Goal: Transaction & Acquisition: Purchase product/service

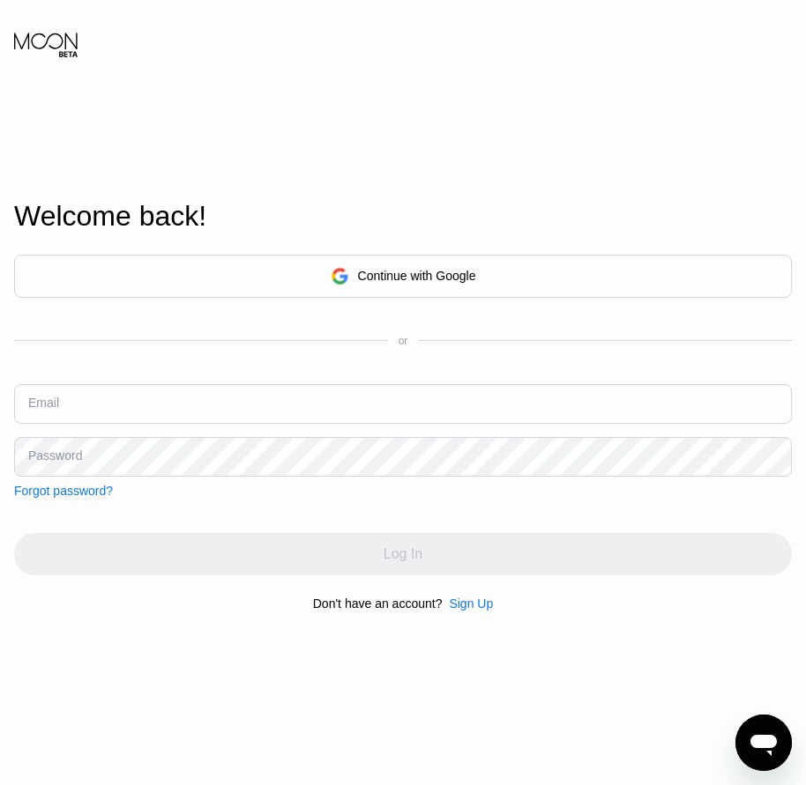
click at [60, 418] on input "text" at bounding box center [402, 404] width 777 height 40
click at [468, 611] on div "Sign Up" at bounding box center [471, 604] width 44 height 14
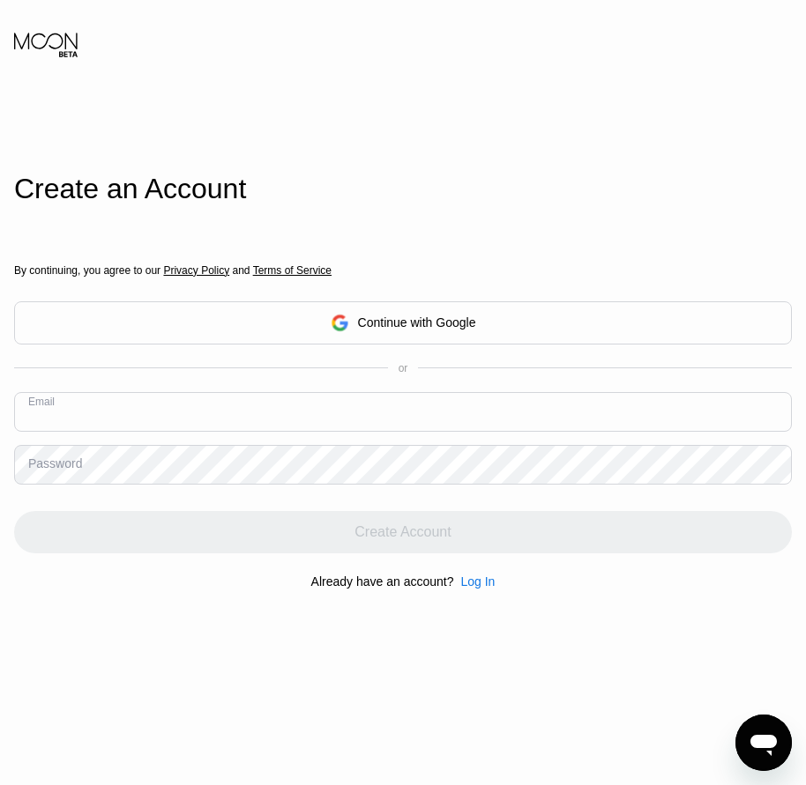
paste input "[EMAIL_ADDRESS][DOMAIN_NAME]"
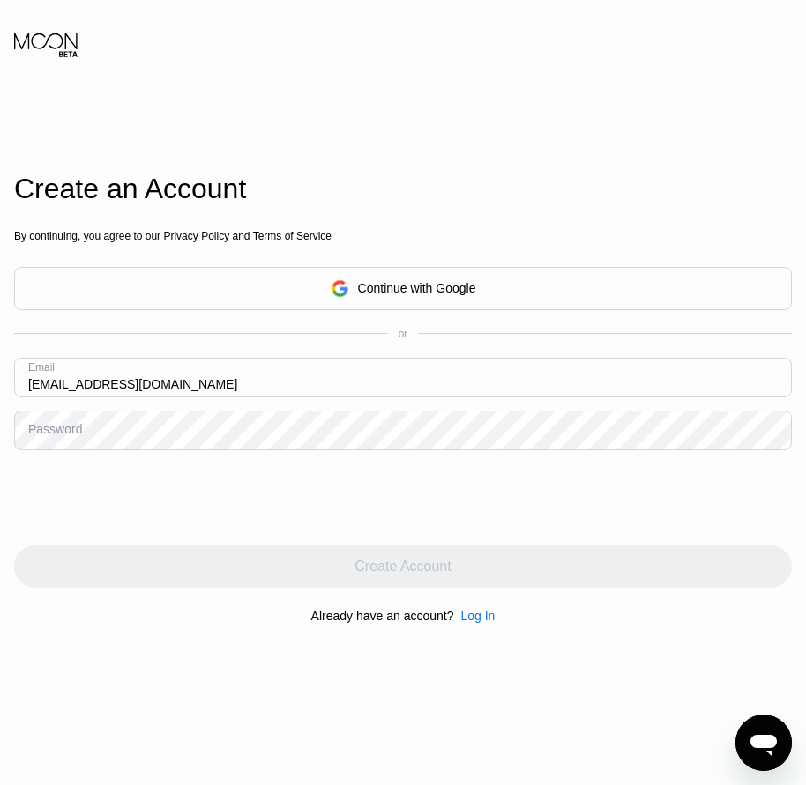
type input "[EMAIL_ADDRESS][DOMAIN_NAME]"
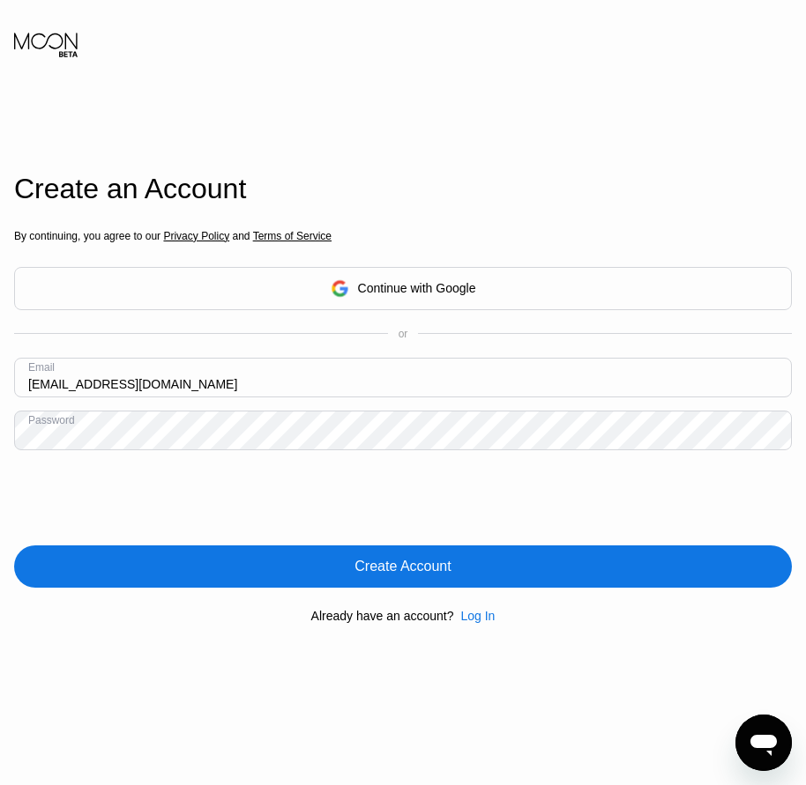
click at [421, 567] on div "Create Account" at bounding box center [402, 567] width 96 height 18
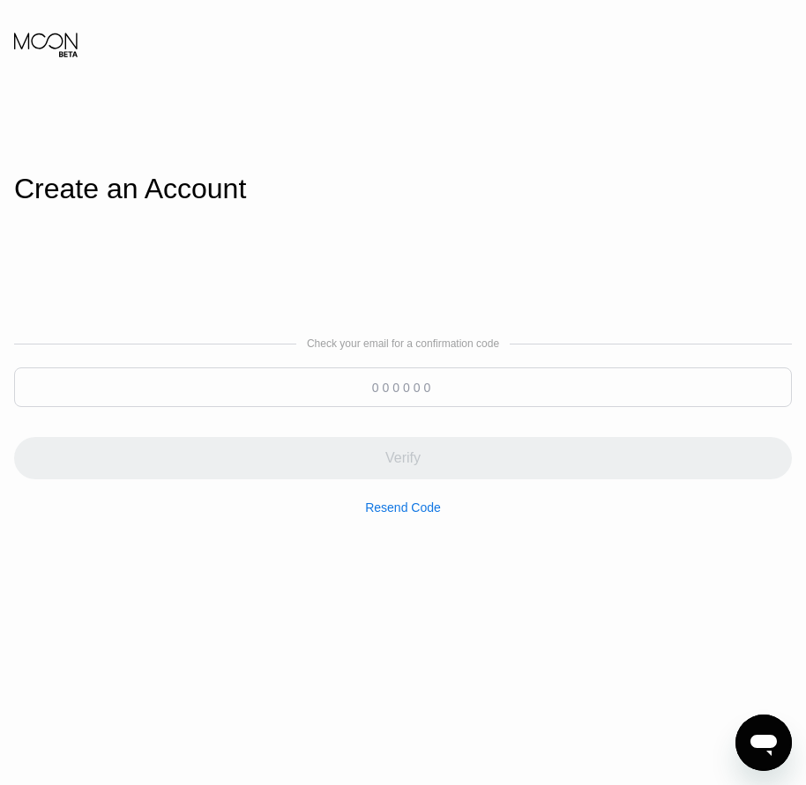
paste input "516090"
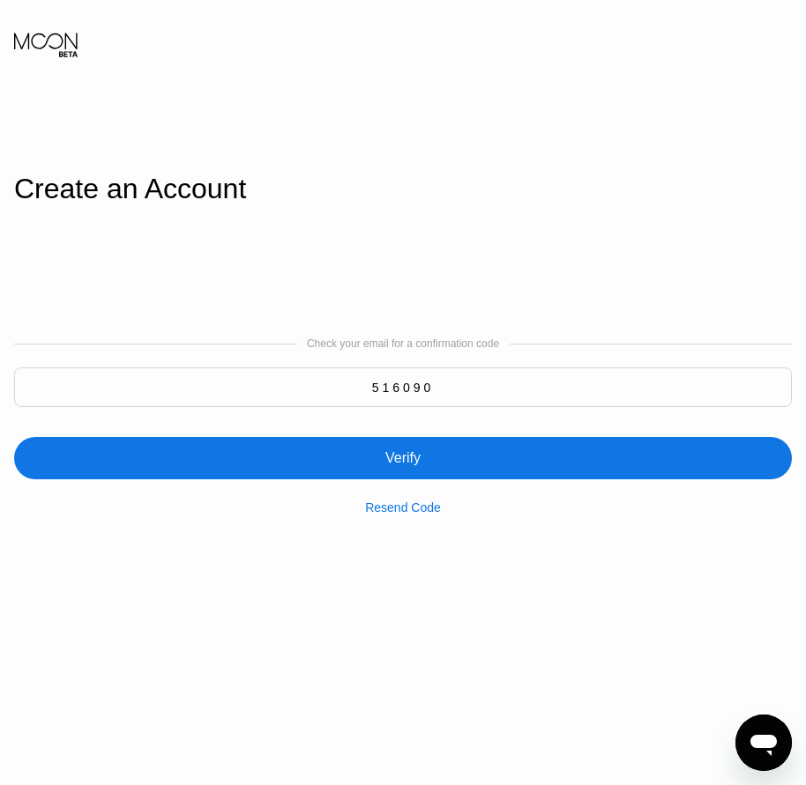
type input "516090"
click at [402, 474] on div "Verify" at bounding box center [402, 458] width 777 height 42
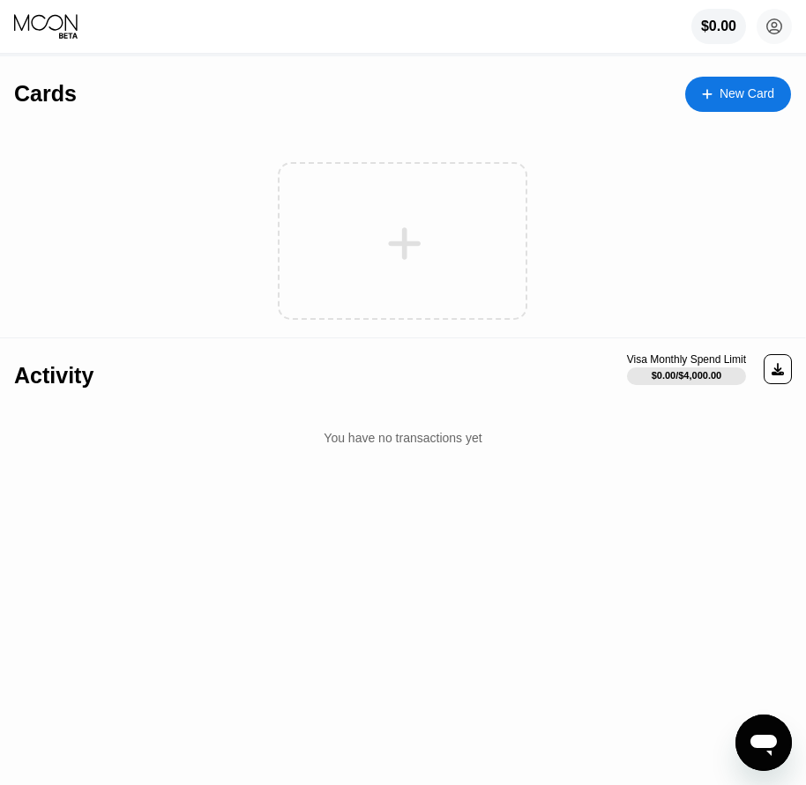
click at [717, 94] on div at bounding box center [715, 93] width 7 height 15
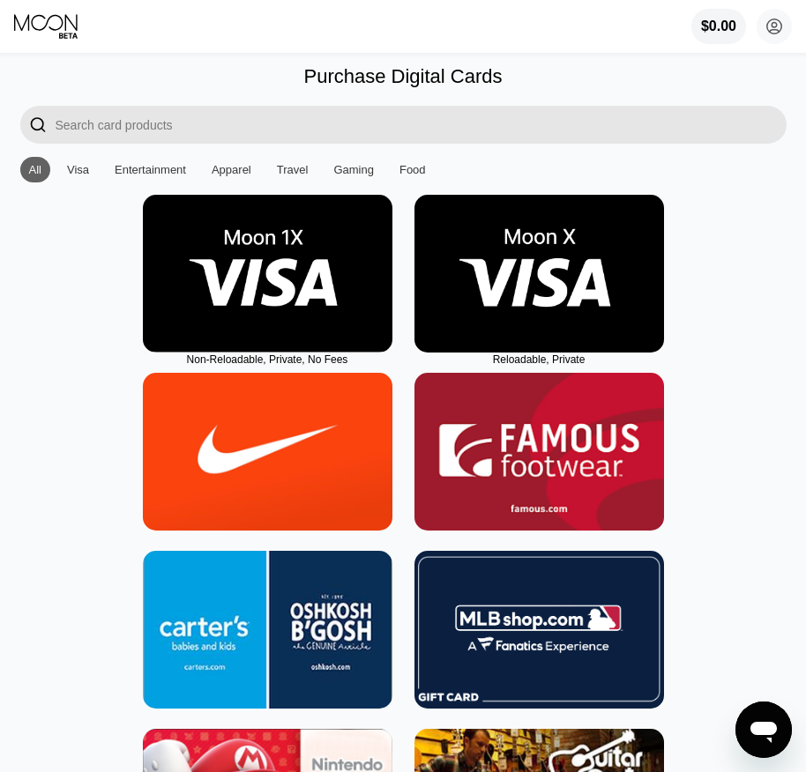
click at [518, 321] on img at bounding box center [538, 274] width 249 height 158
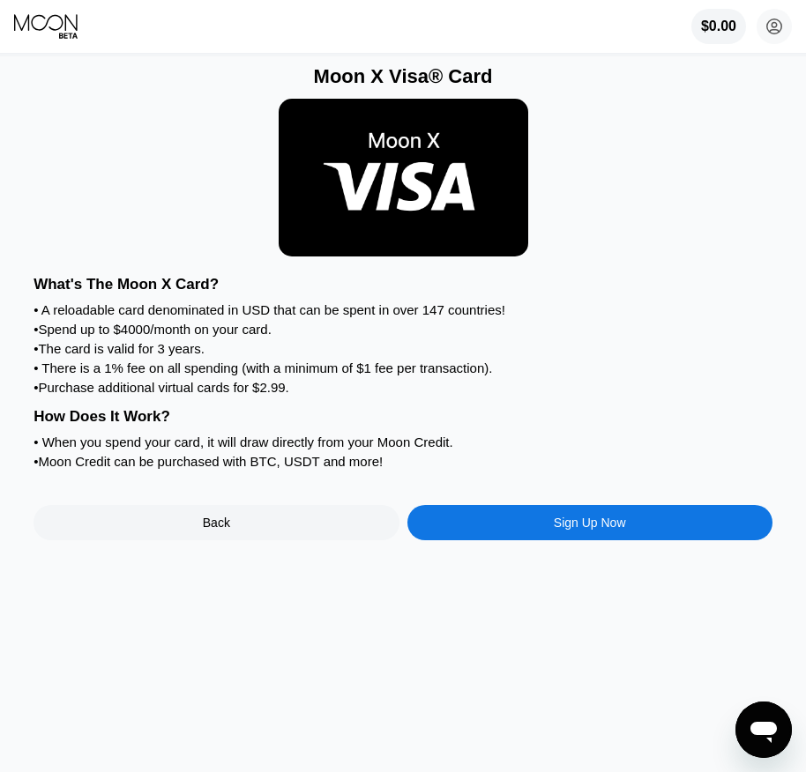
click at [616, 530] on div "Sign Up Now" at bounding box center [590, 523] width 72 height 14
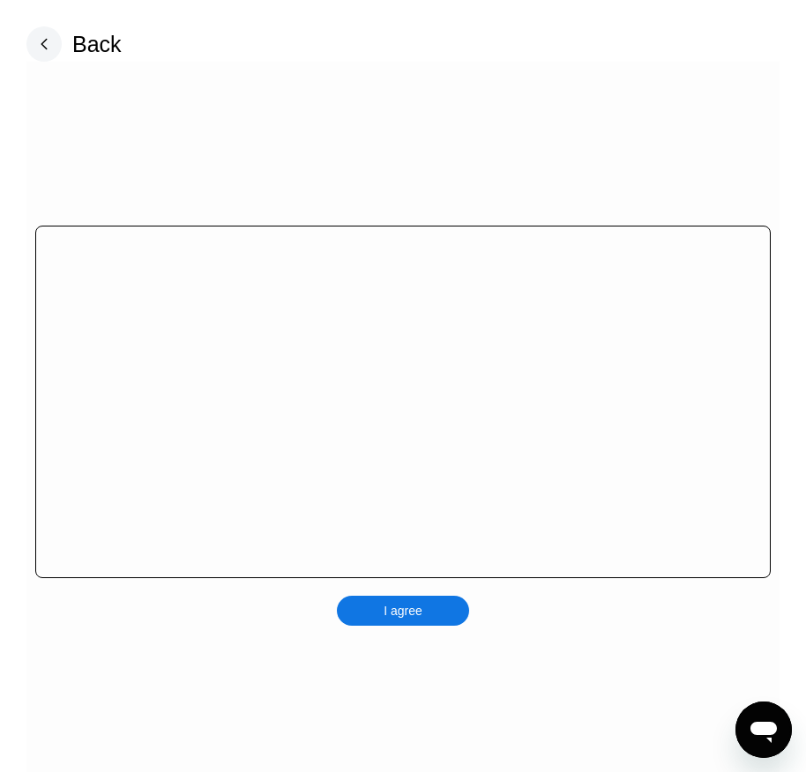
click at [428, 615] on div "I agree" at bounding box center [403, 611] width 132 height 30
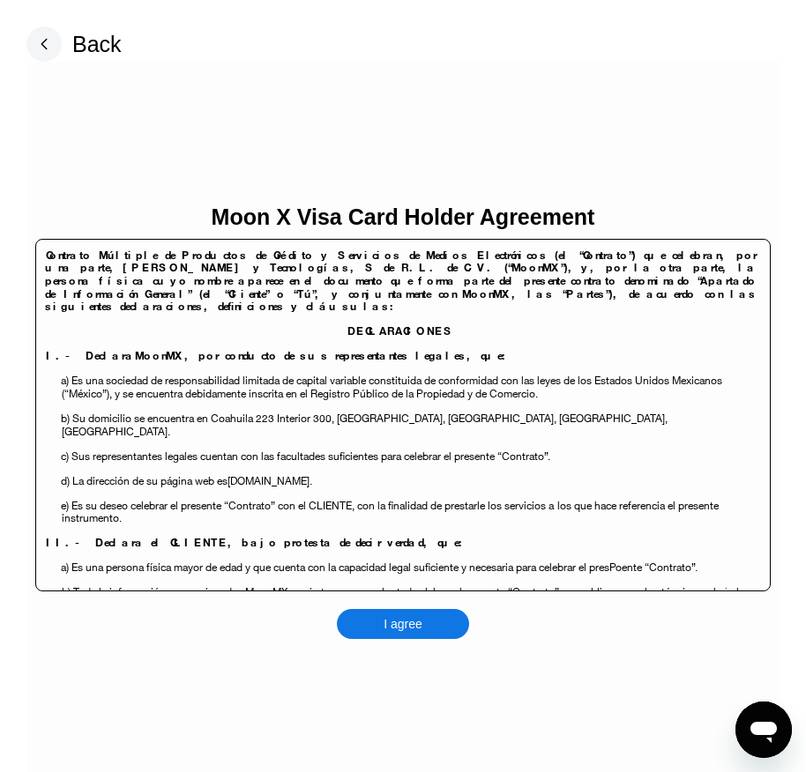
click at [423, 632] on div "I agree" at bounding box center [403, 624] width 132 height 30
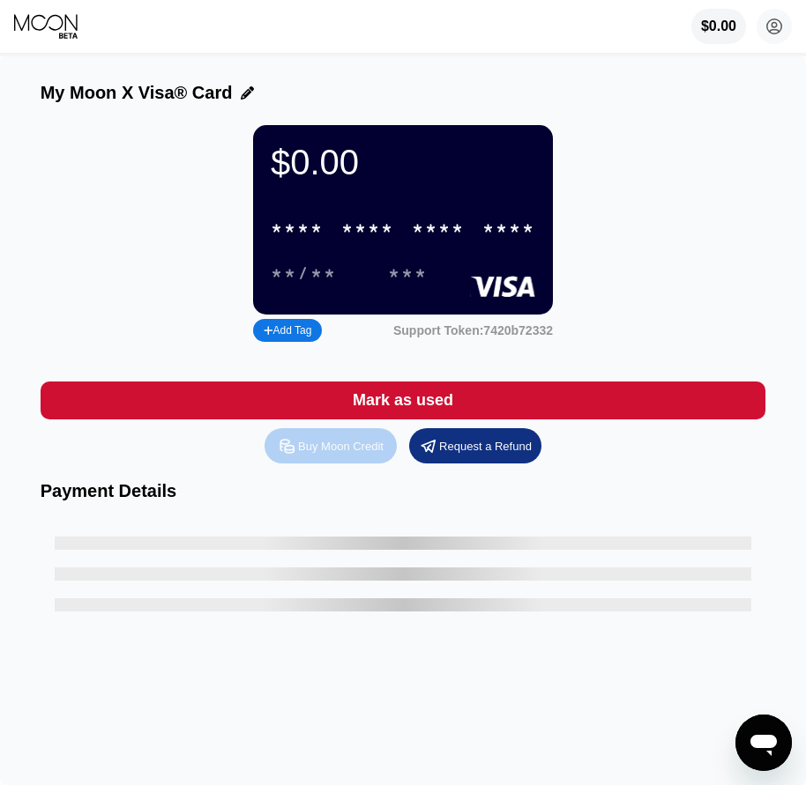
click at [360, 454] on div "Buy Moon Credit" at bounding box center [340, 446] width 85 height 15
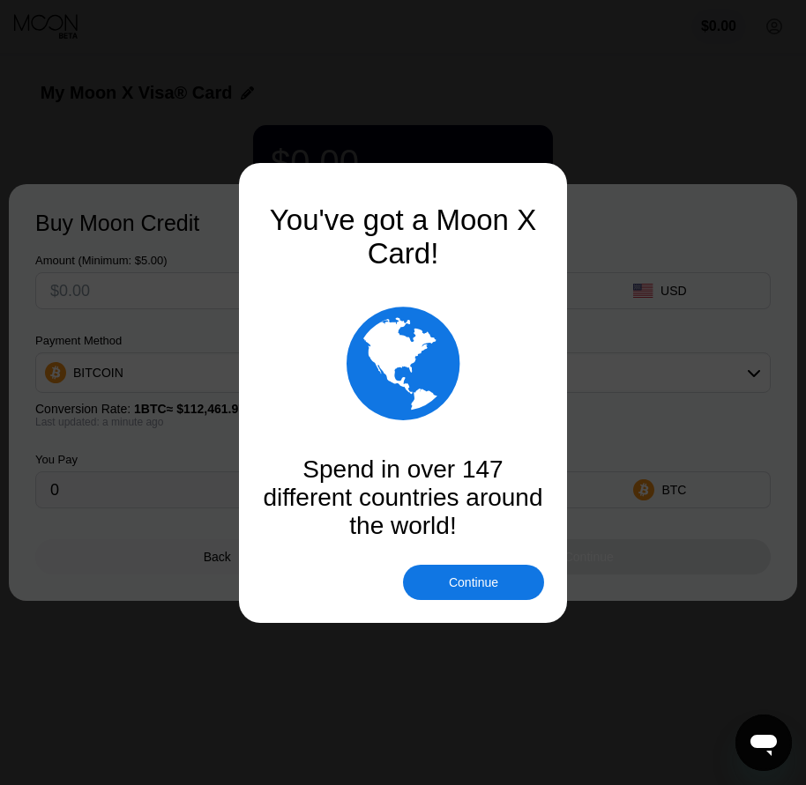
click at [463, 580] on div "Continue" at bounding box center [473, 583] width 49 height 14
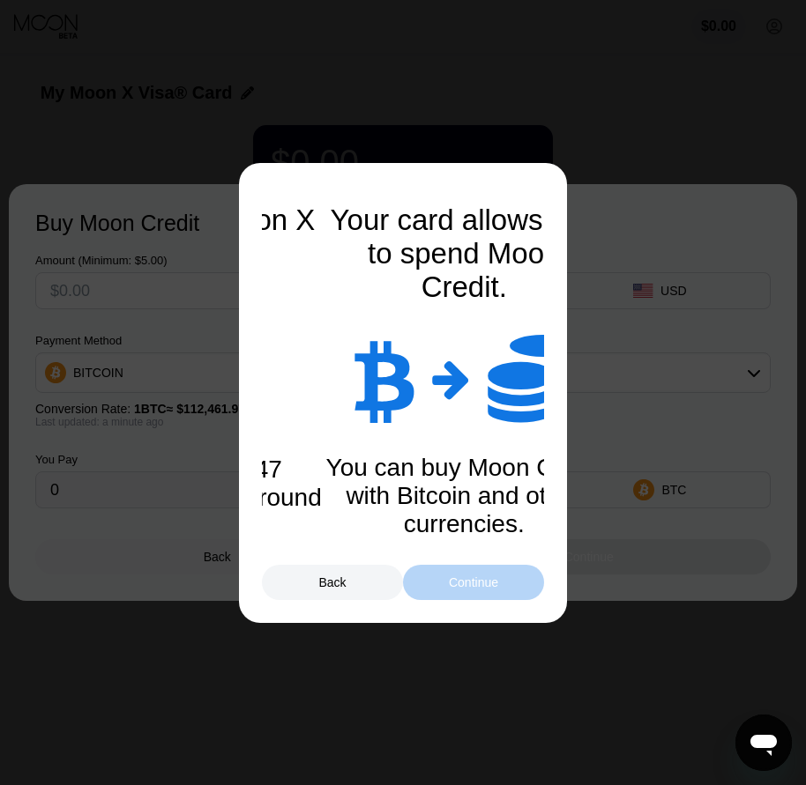
click at [465, 583] on div "Continue" at bounding box center [473, 583] width 49 height 14
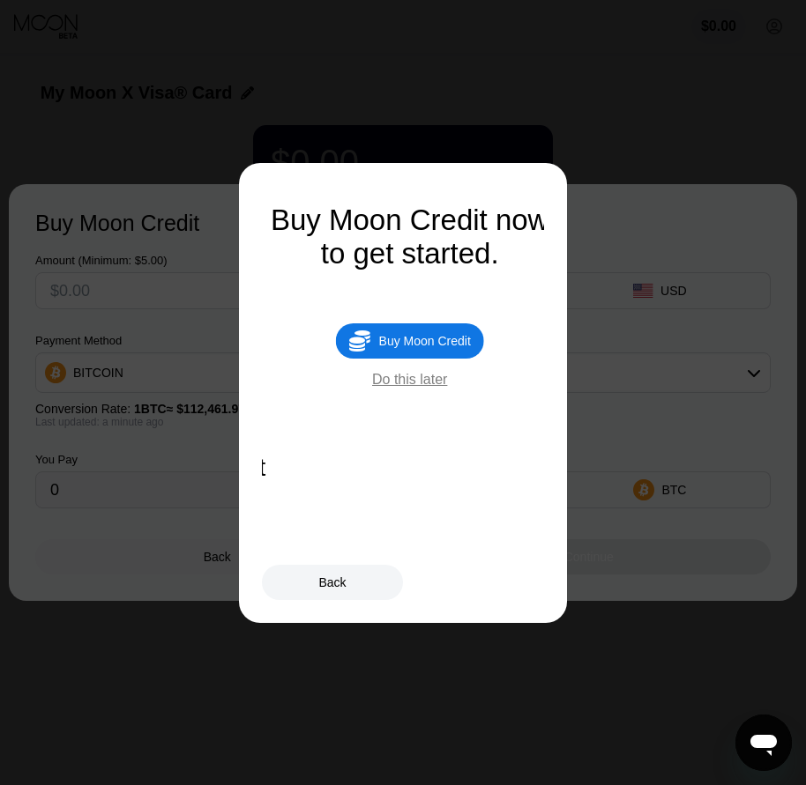
drag, startPoint x: 436, startPoint y: 349, endPoint x: 431, endPoint y: 375, distance: 27.0
click at [436, 348] on div "Buy Moon Credit" at bounding box center [425, 341] width 92 height 14
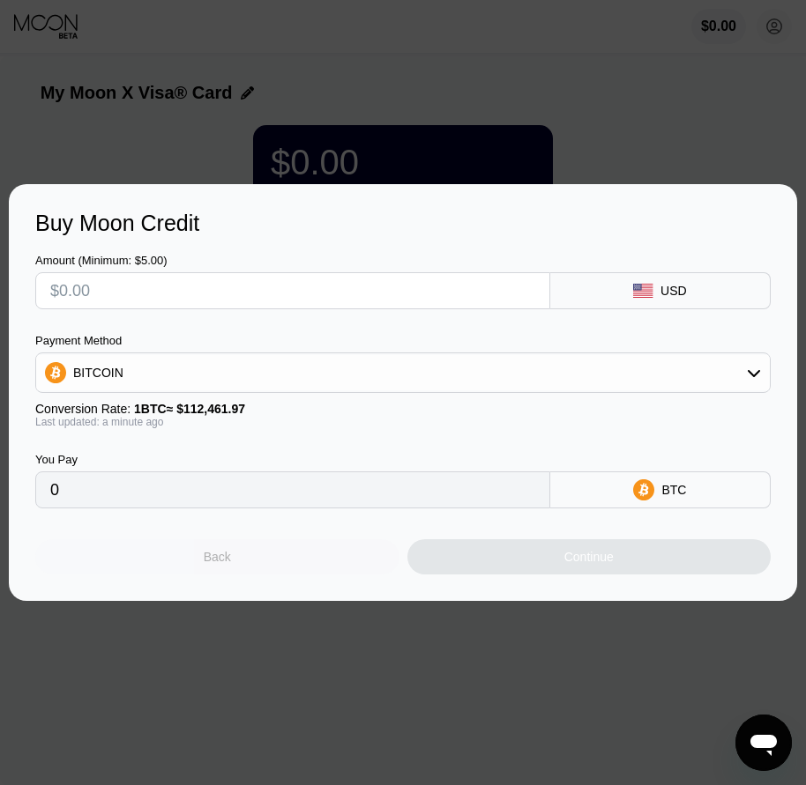
click at [295, 564] on div "Back" at bounding box center [217, 556] width 364 height 35
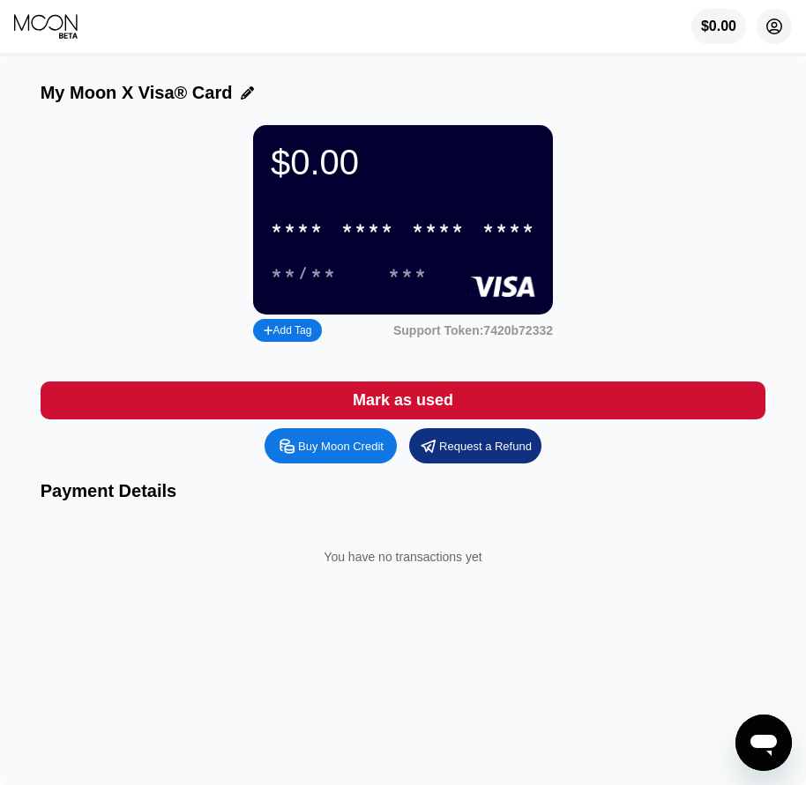
click at [772, 30] on circle at bounding box center [773, 26] width 35 height 35
